Goal: Check status: Check status

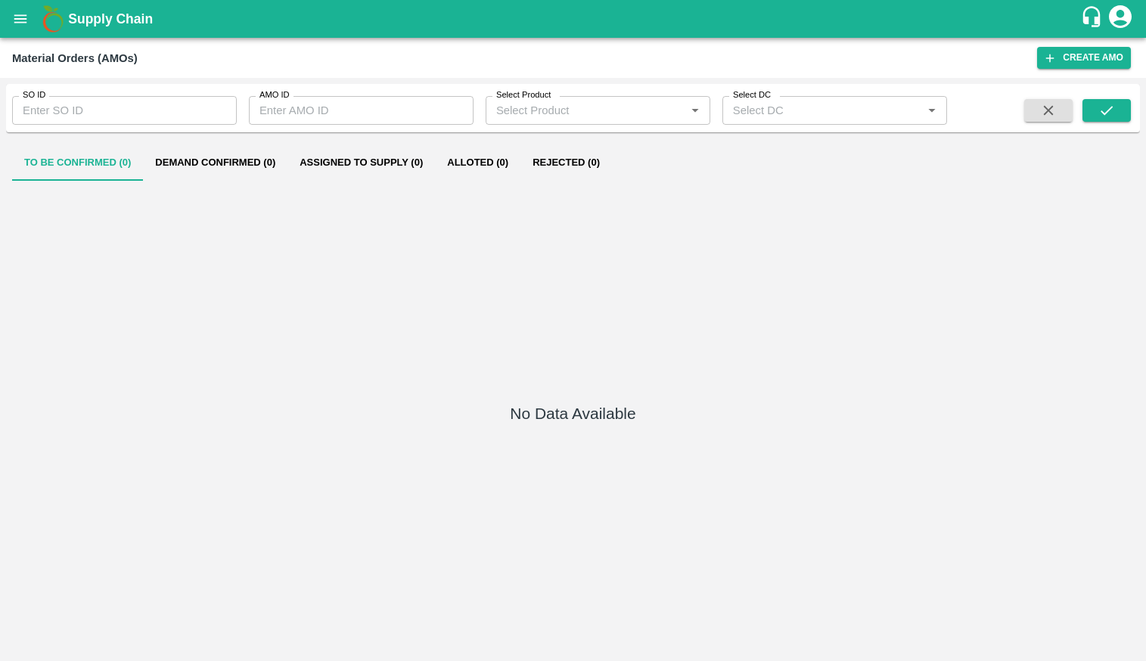
type input "317331"
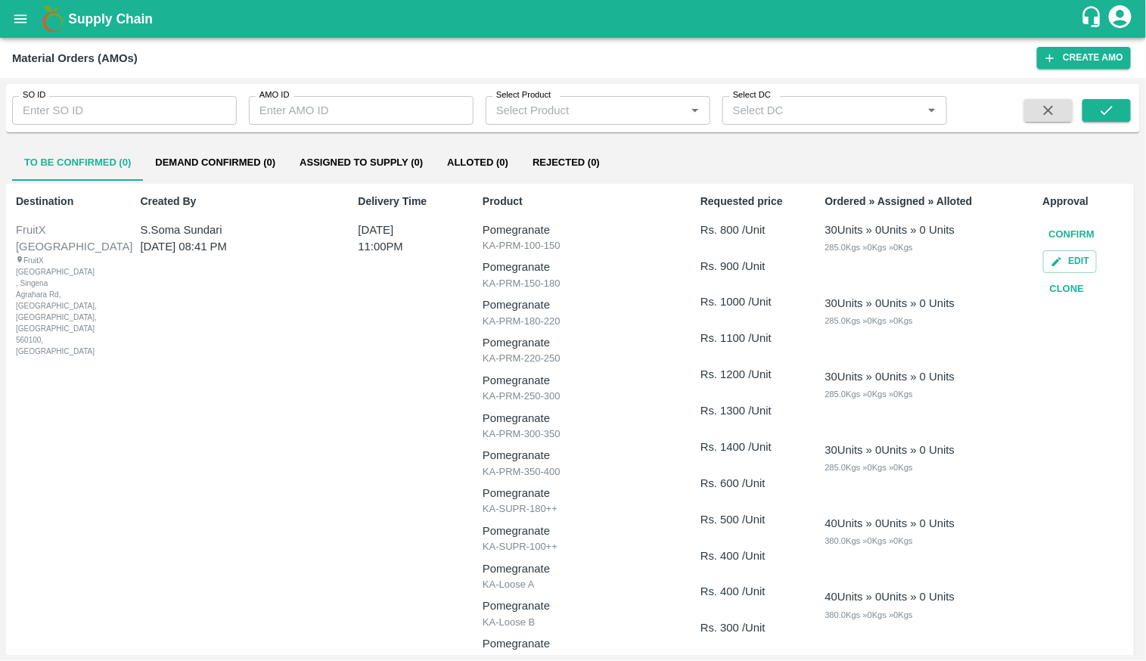
click at [209, 113] on input "SO ID" at bounding box center [124, 110] width 225 height 29
paste input "317331"
type input "317331"
paste input "317331"
type input "317331"
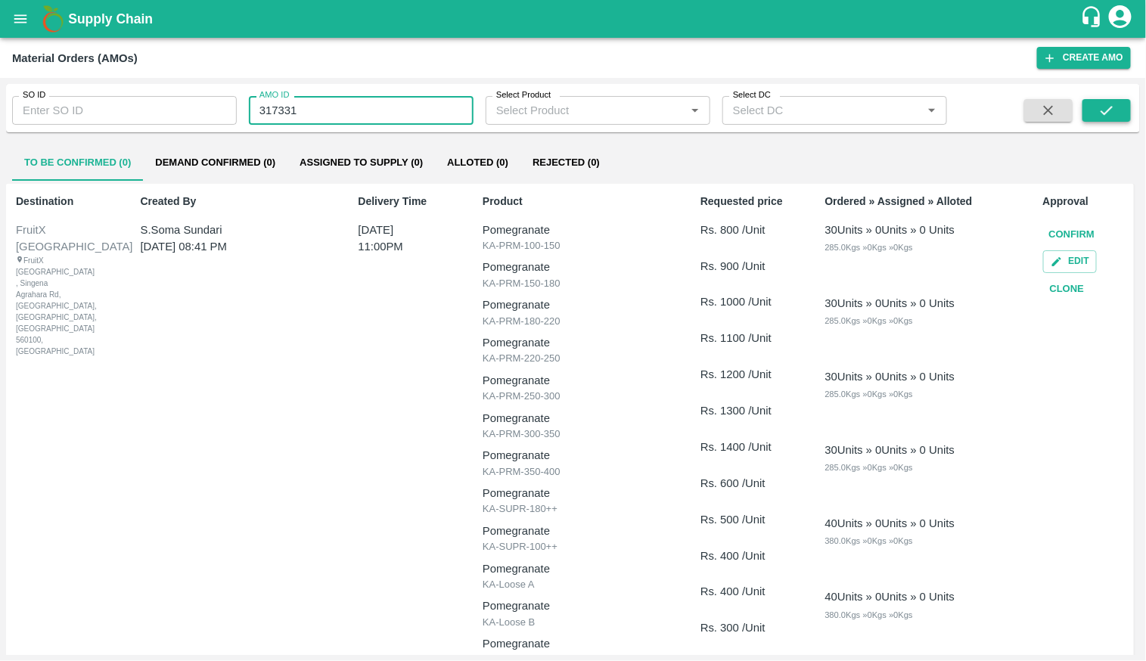
click at [1104, 110] on icon "submit" at bounding box center [1106, 110] width 17 height 17
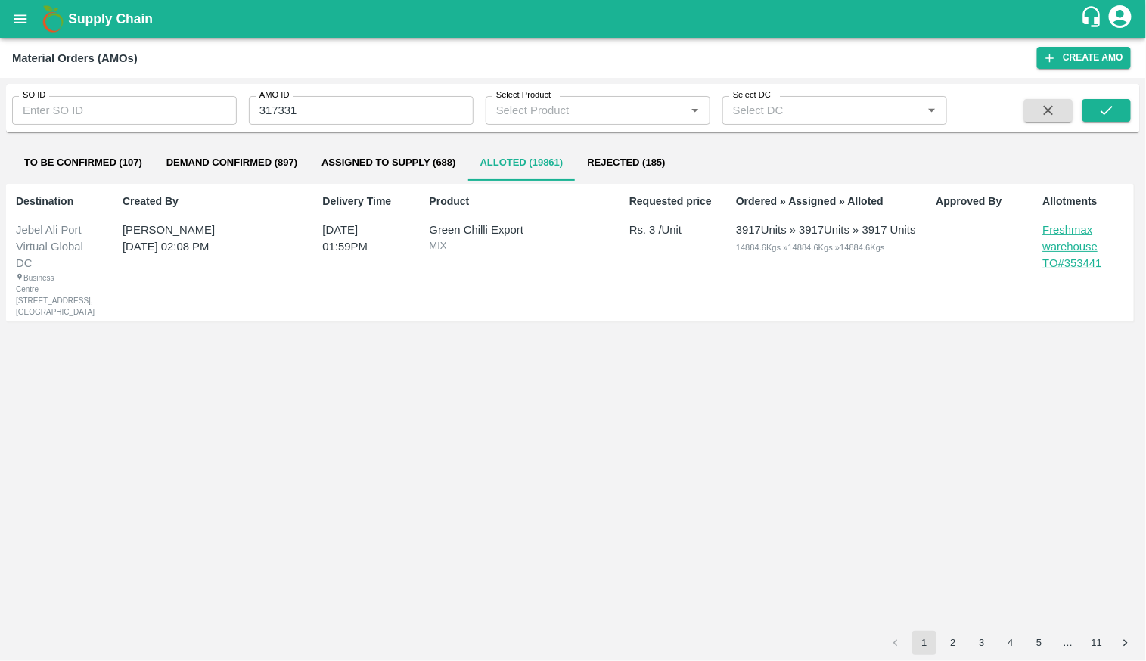
click at [1077, 267] on p "TO# 353441" at bounding box center [1086, 263] width 87 height 17
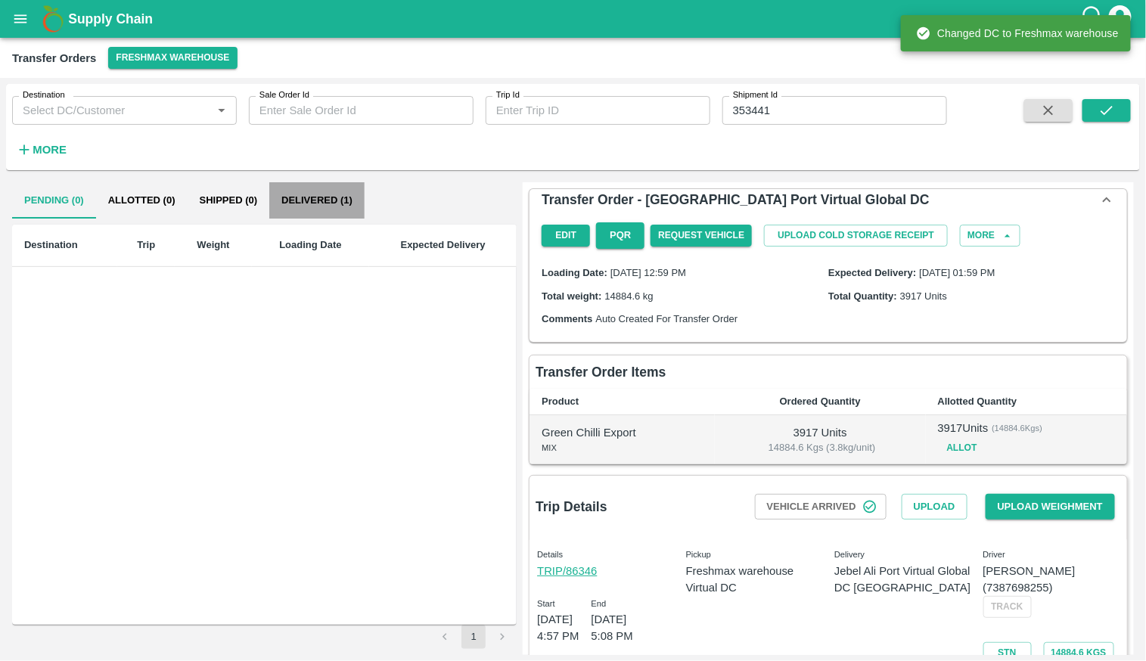
click at [324, 203] on button "Delivered (1)" at bounding box center [316, 200] width 95 height 36
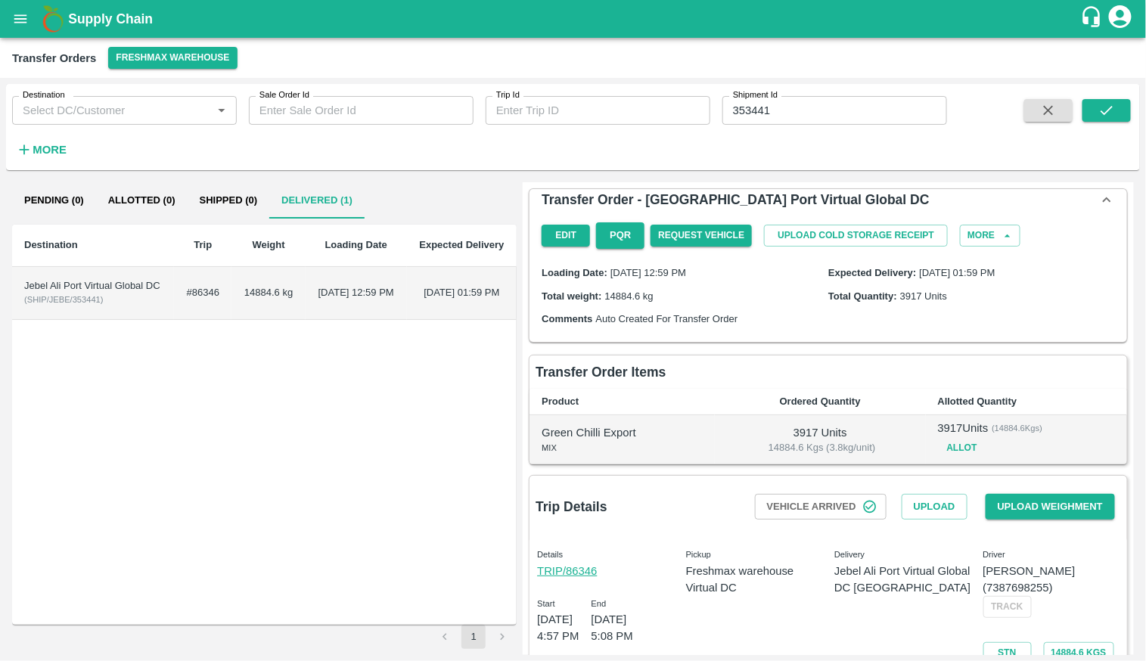
scroll to position [73, 0]
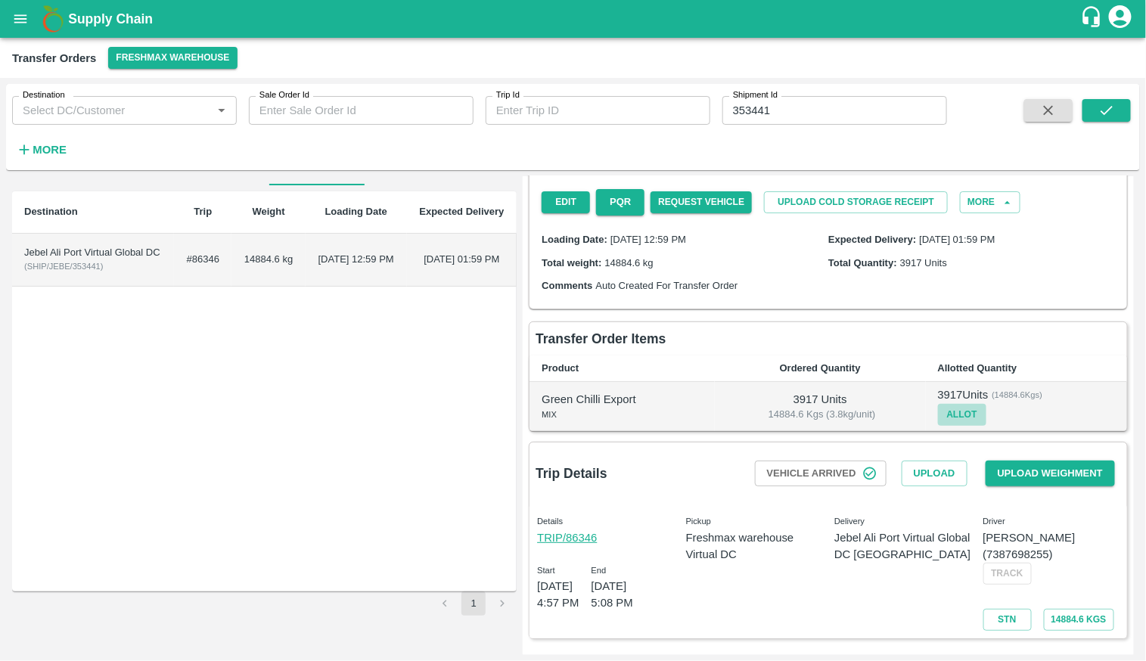
click at [957, 404] on button "Allot" at bounding box center [962, 415] width 48 height 22
